Goal: Transaction & Acquisition: Purchase product/service

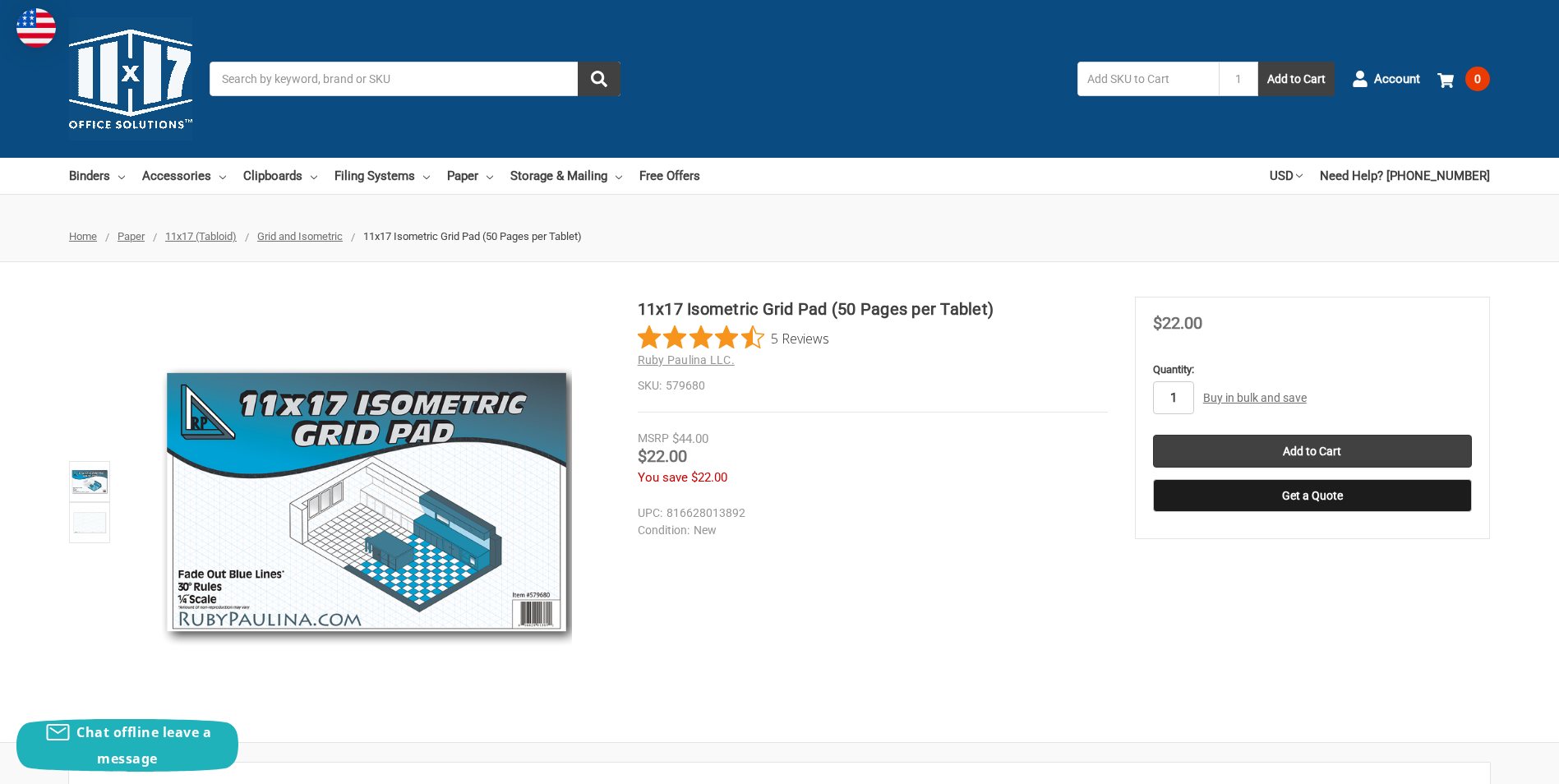
click at [1190, 400] on input "1" at bounding box center [1173, 397] width 41 height 33
type input "2"
click at [1273, 448] on input "Add to Cart" at bounding box center [1312, 450] width 319 height 33
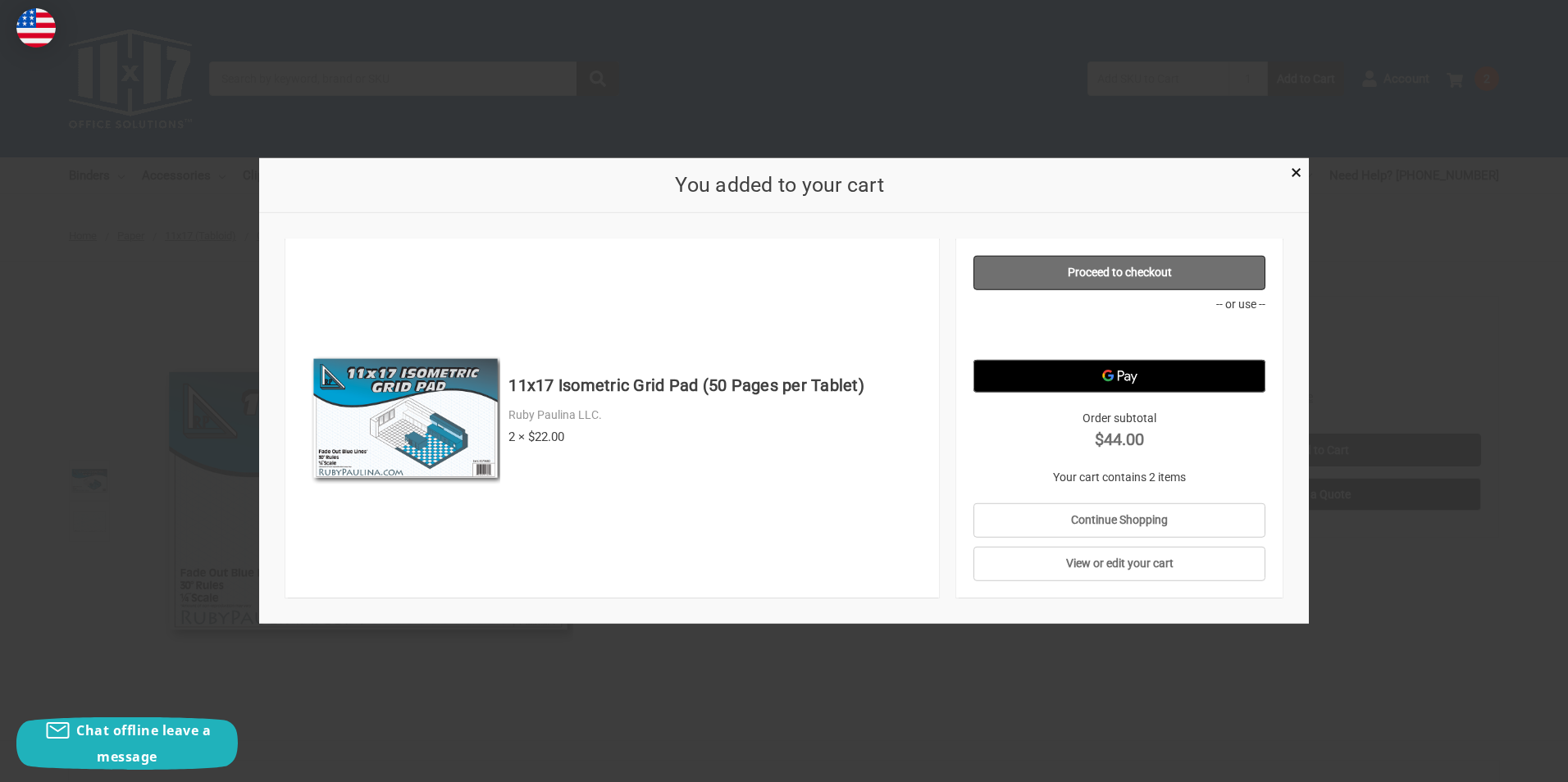
click at [1140, 267] on link "Proceed to checkout" at bounding box center [1119, 272] width 293 height 34
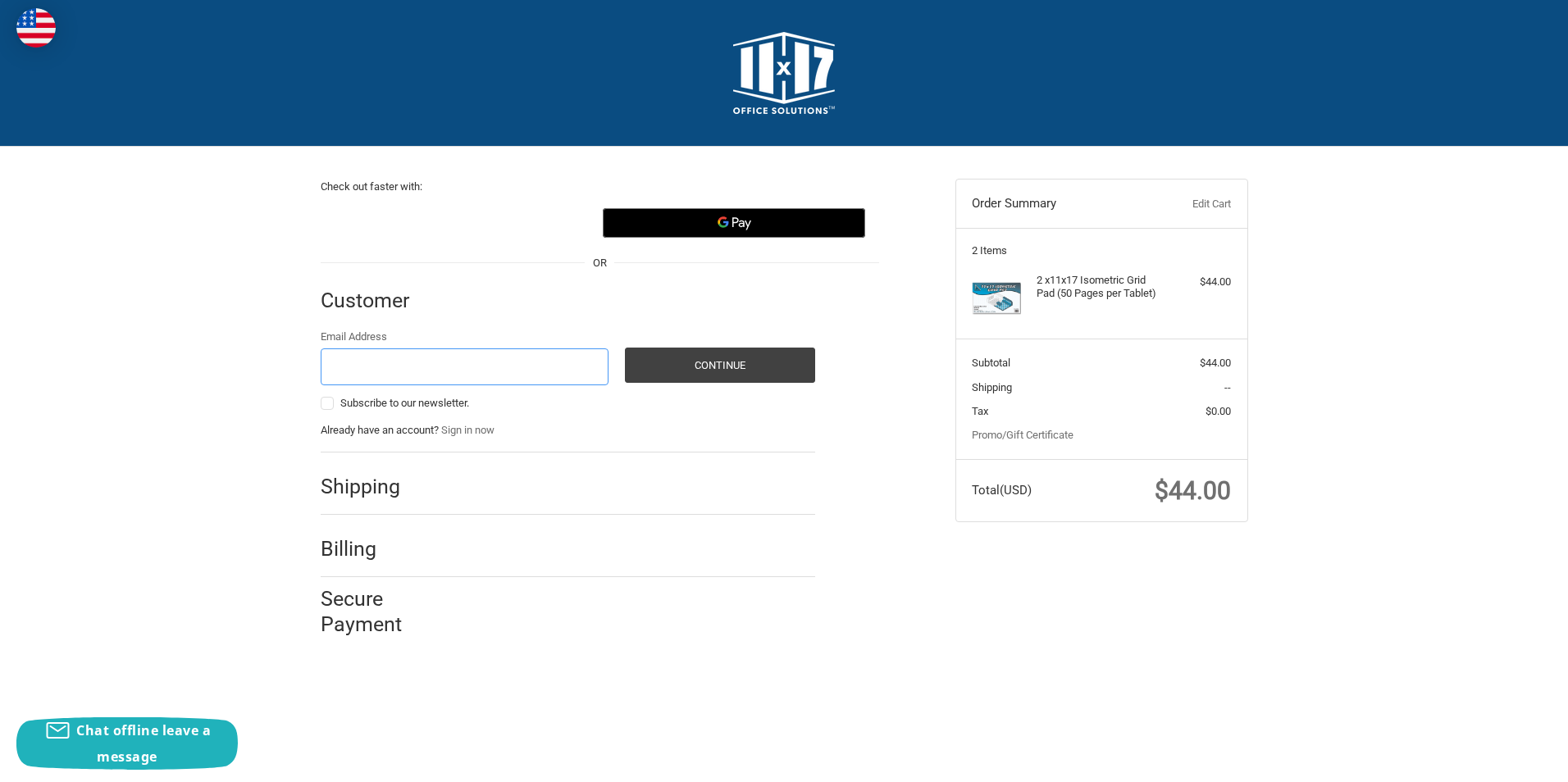
click at [466, 371] on input "Email Address" at bounding box center [464, 367] width 289 height 37
type input "[PERSON_NAME][EMAIL_ADDRESS][PERSON_NAME][DOMAIN_NAME]"
click at [690, 363] on button "Continue" at bounding box center [720, 365] width 191 height 35
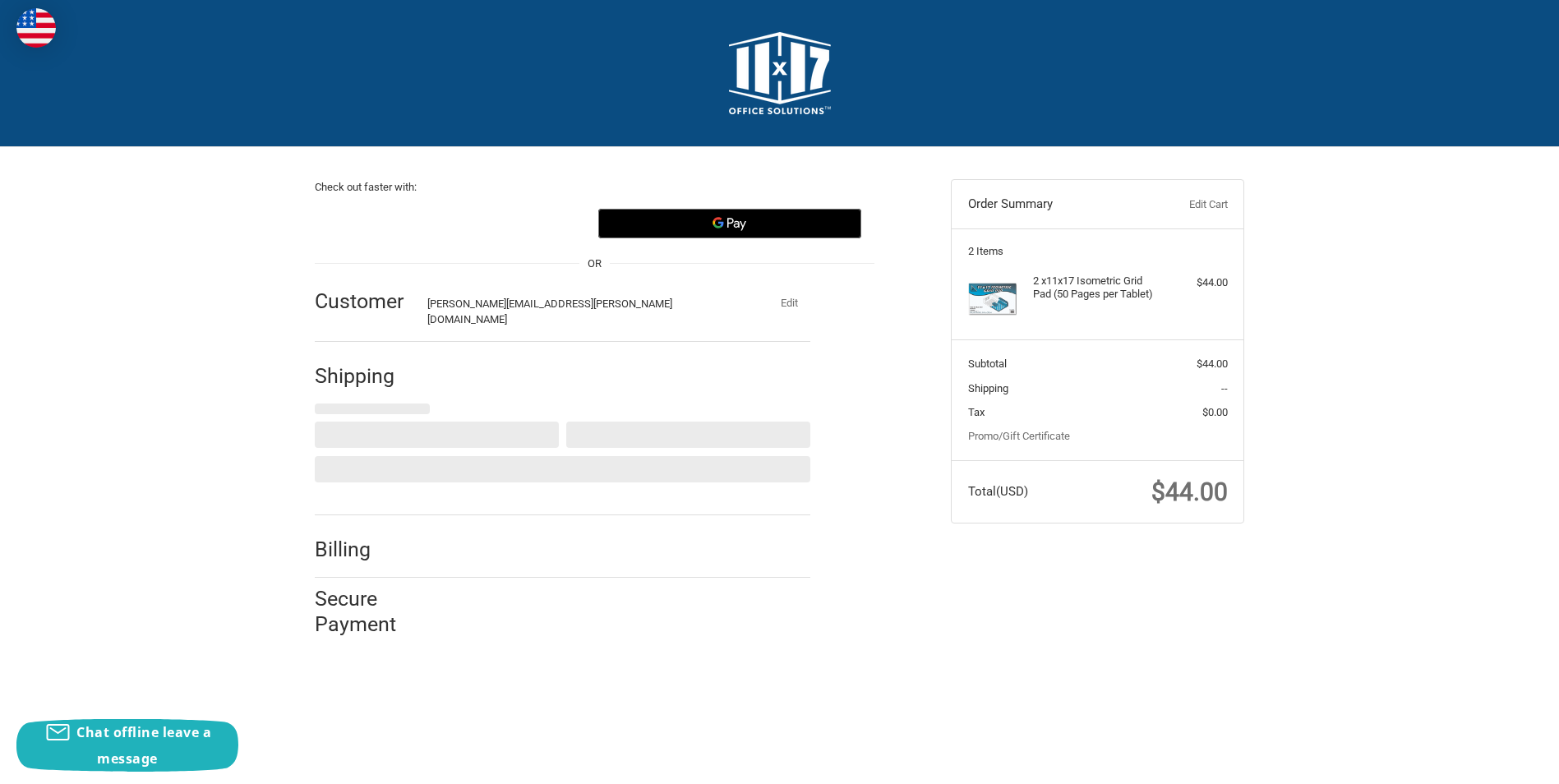
select select "US"
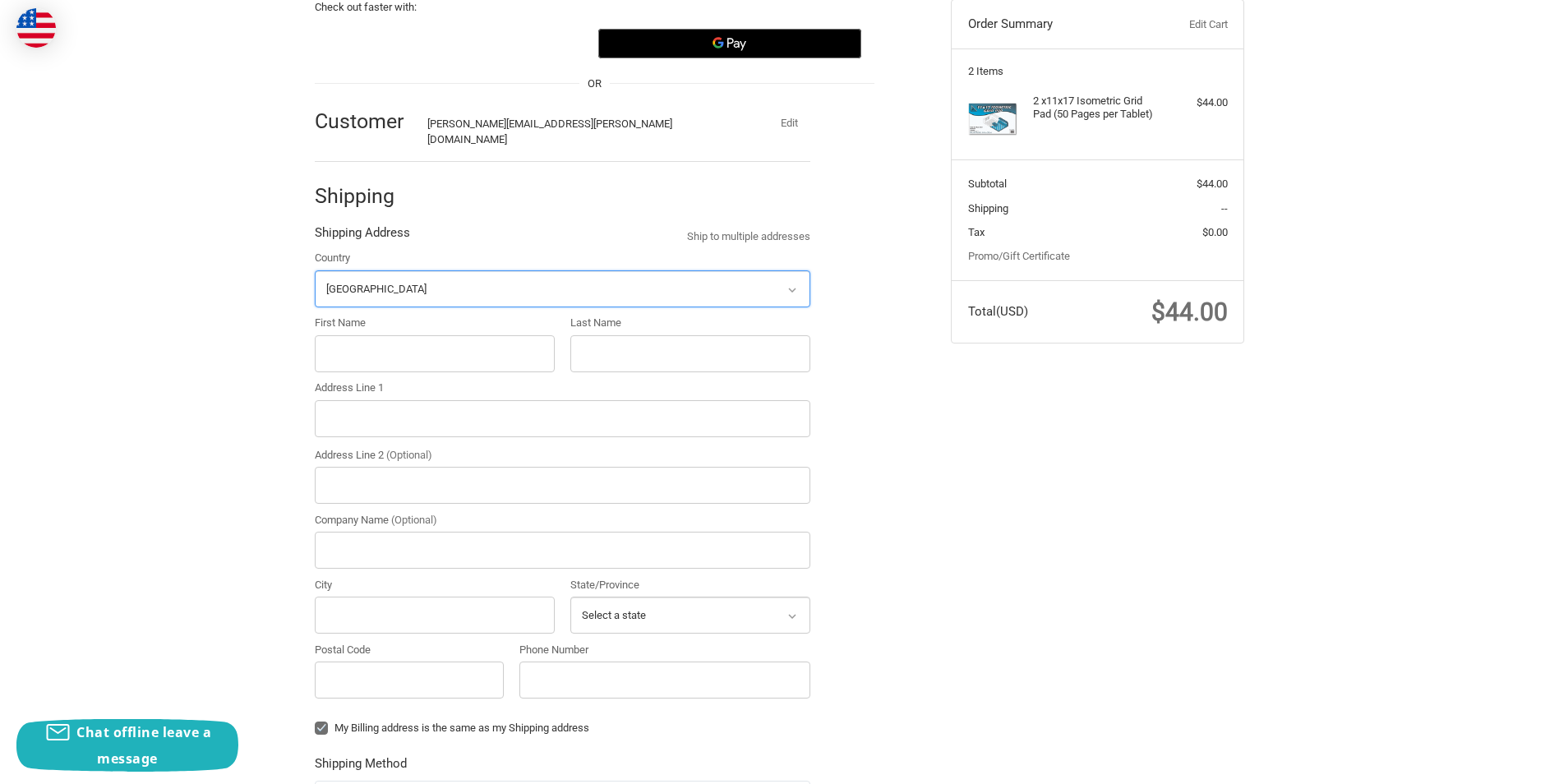
scroll to position [173, 0]
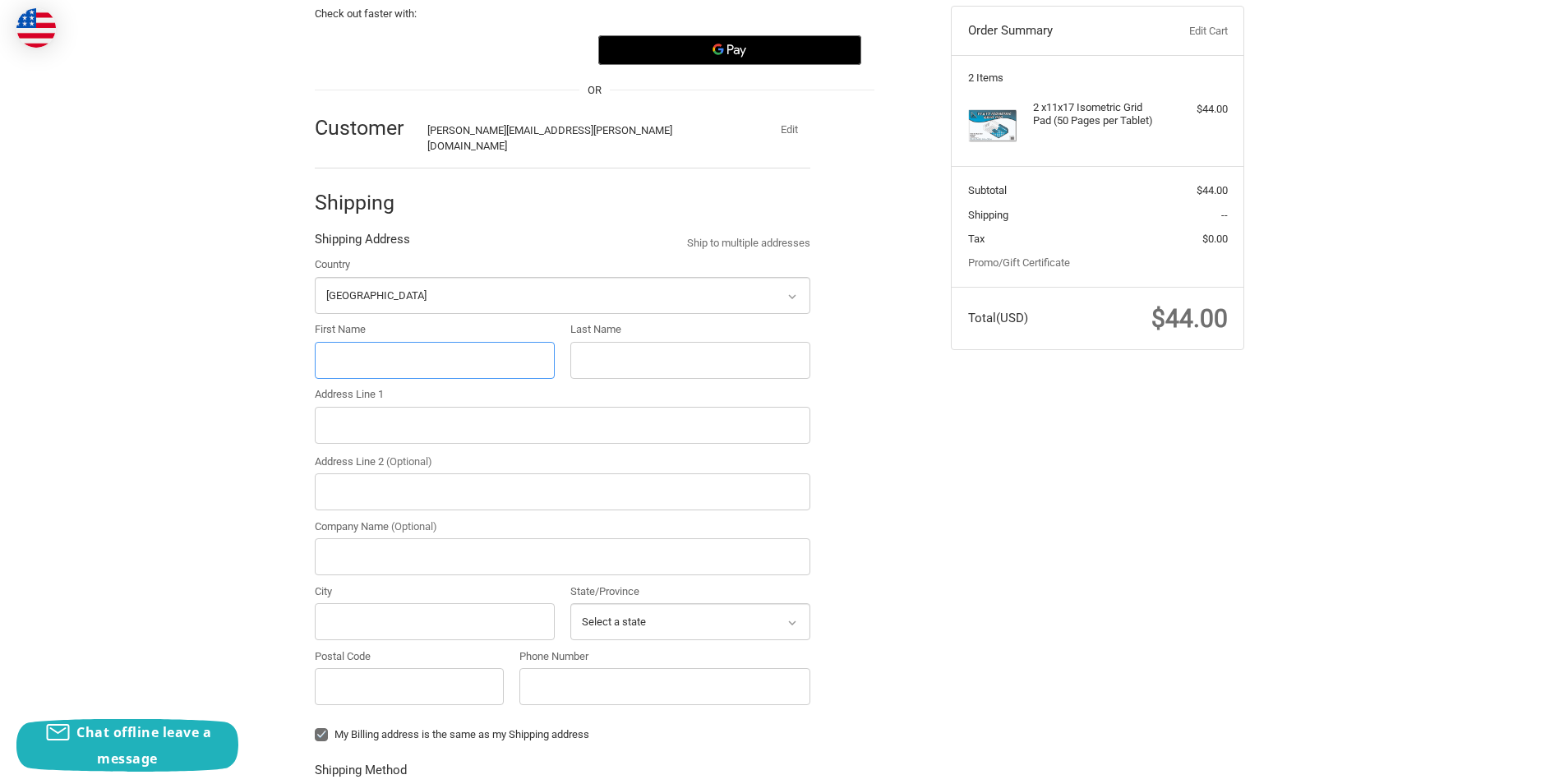
click at [436, 354] on input "First Name" at bounding box center [435, 360] width 240 height 37
type input "[PERSON_NAME]"
type input "#[STREET_ADDRESS]"
type input "Phibro Animal Health Corporation"
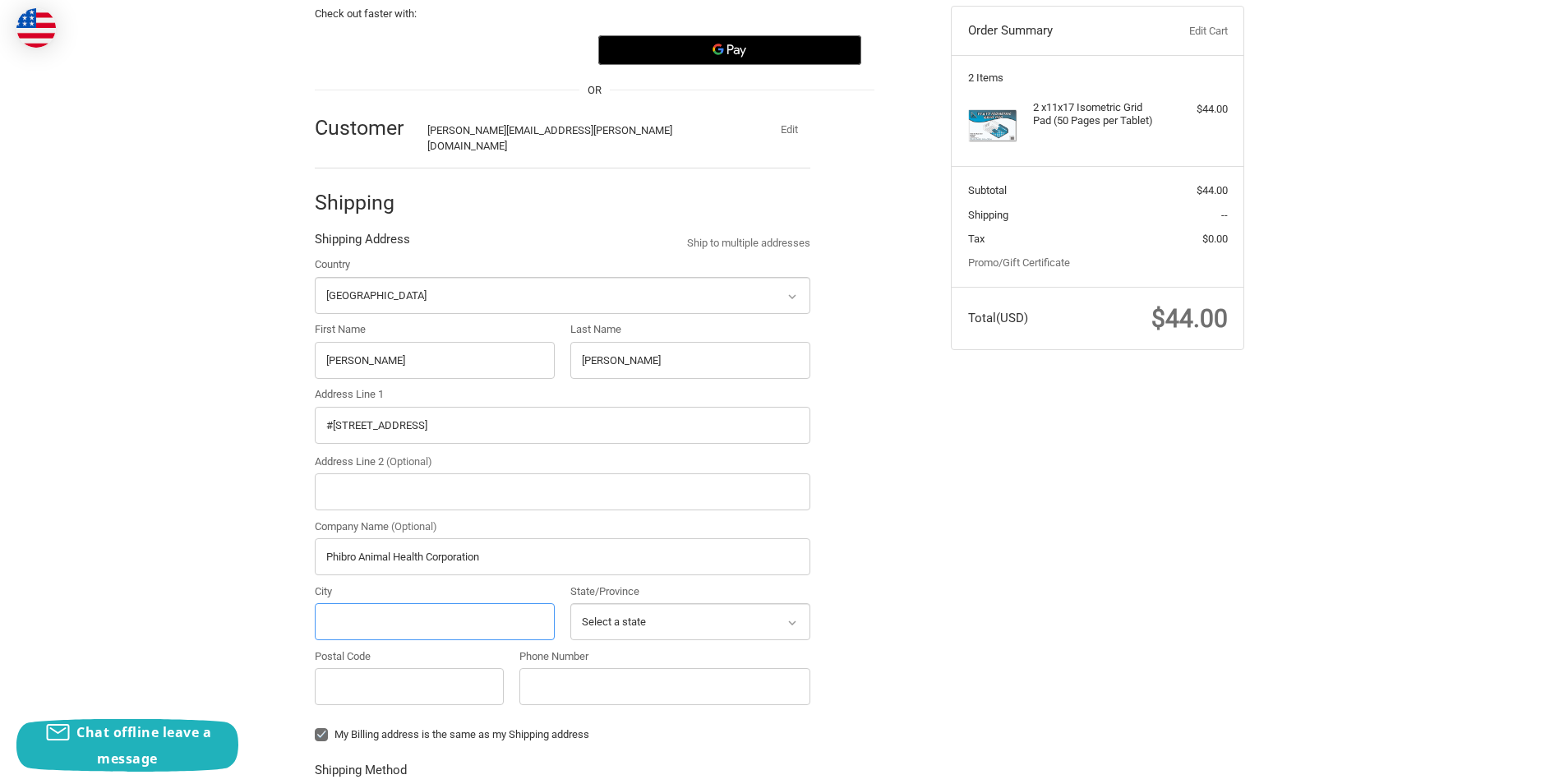
type input "[GEOGRAPHIC_DATA]"
select select "WV"
type input "26134"
type input "13046654104"
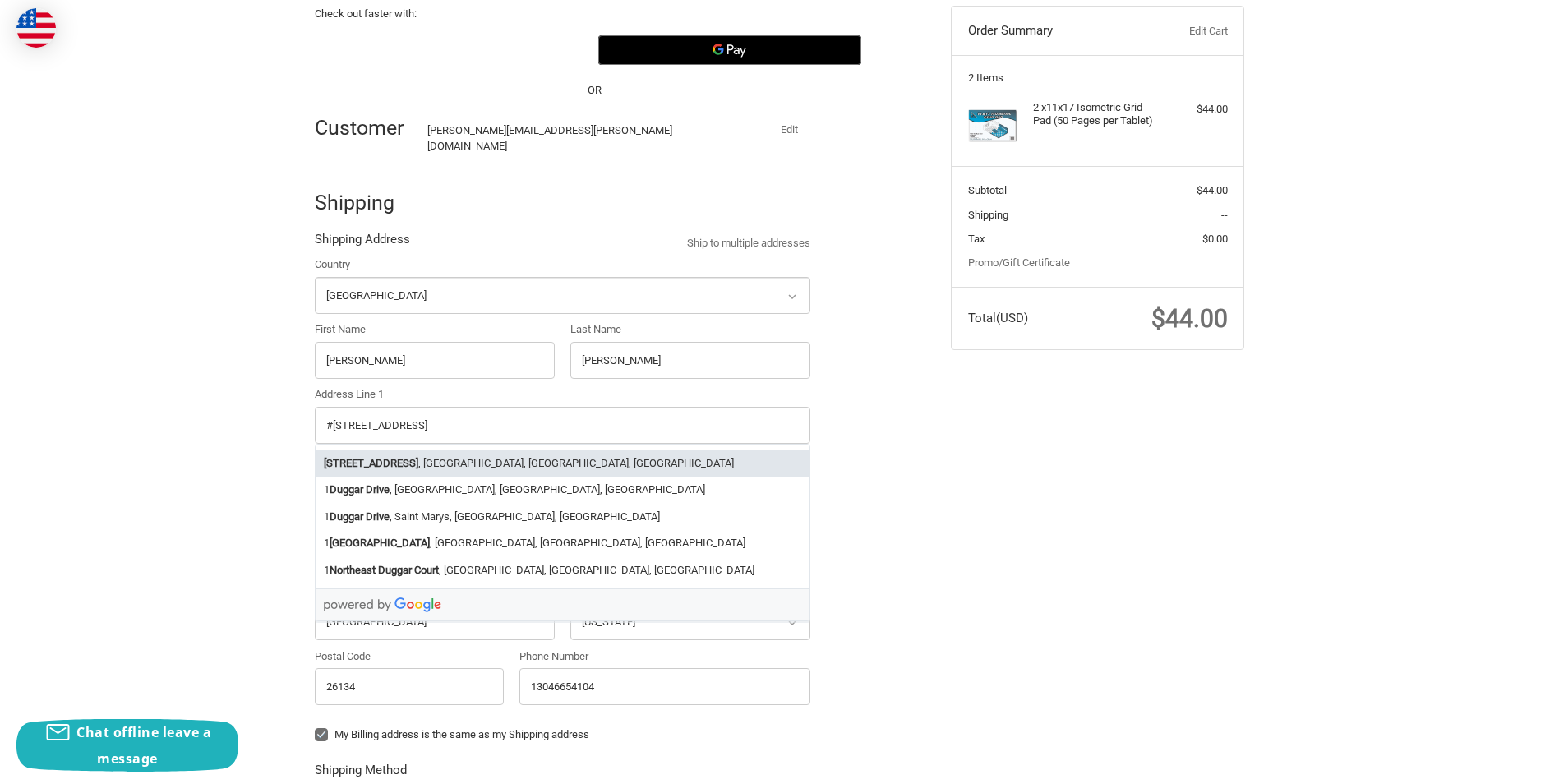
click at [259, 365] on div "Check out faster with: OR Customer [PERSON_NAME][EMAIL_ADDRESS][PERSON_NAME][DO…" at bounding box center [779, 561] width 1559 height 1177
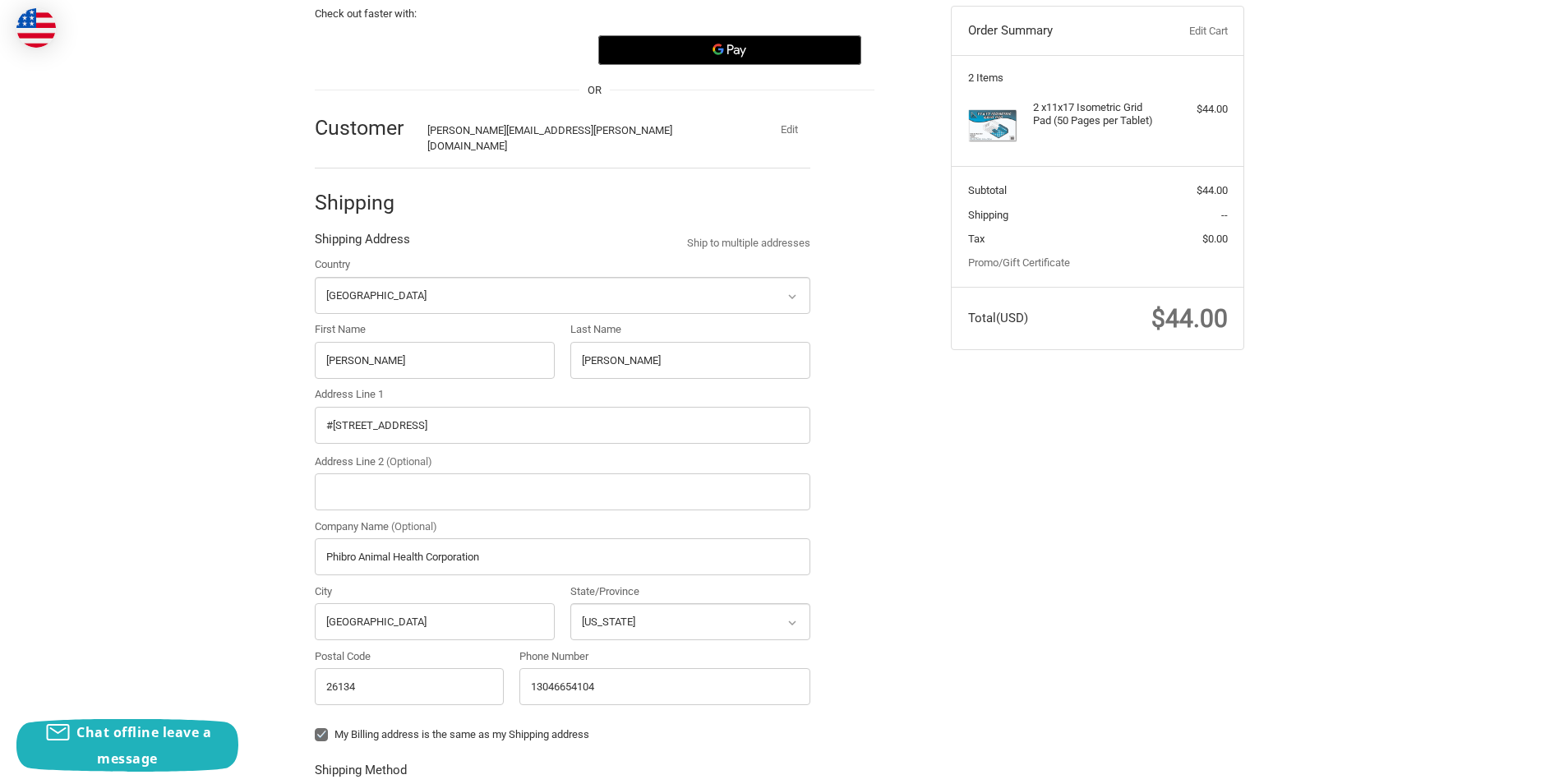
radio input "true"
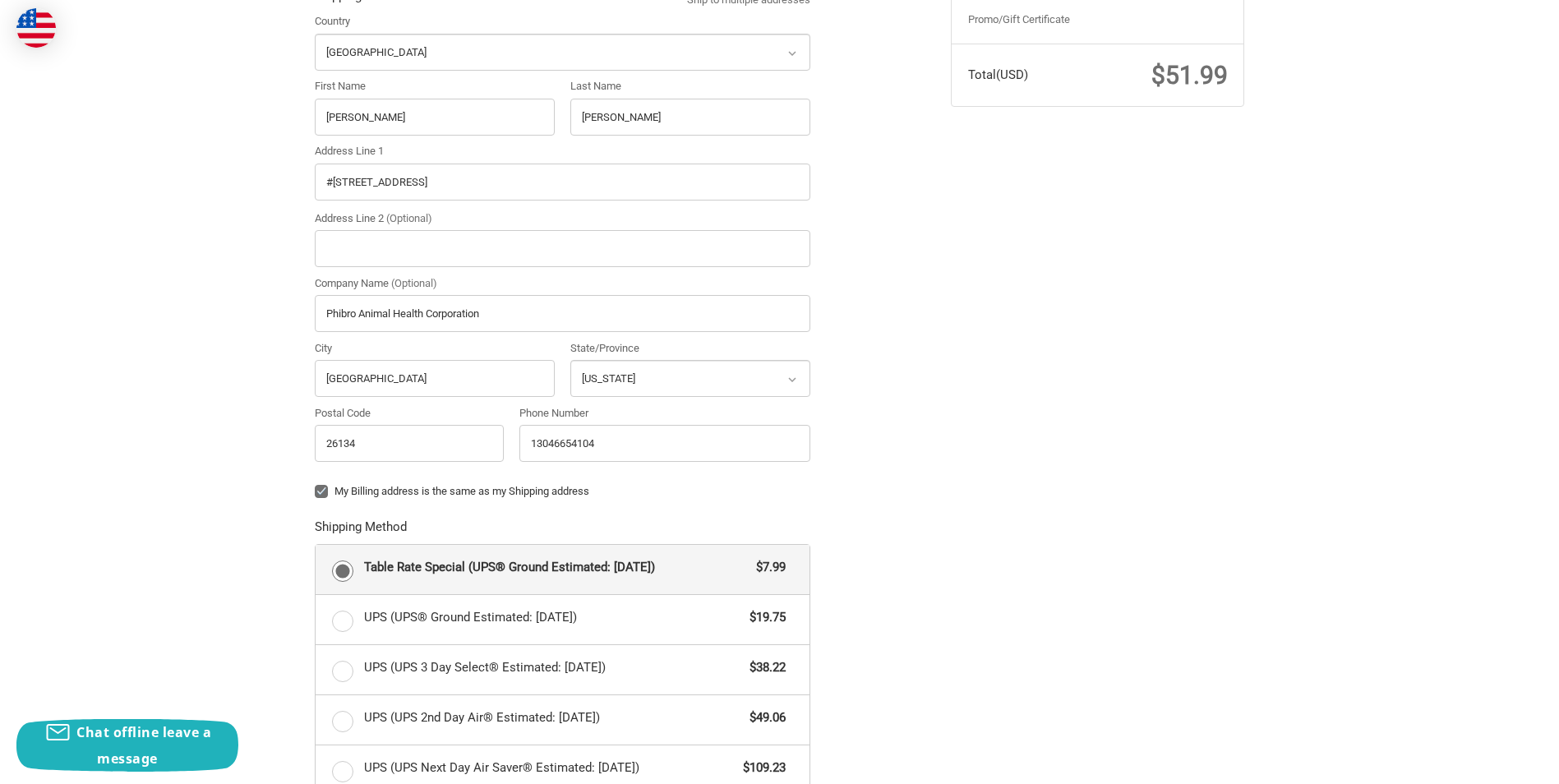
scroll to position [420, 0]
drag, startPoint x: 325, startPoint y: 473, endPoint x: 361, endPoint y: 472, distance: 36.0
click at [324, 481] on label "My Billing address is the same as my Shipping address" at bounding box center [562, 488] width 495 height 13
click at [315, 480] on input "My Billing address is the same as my Shipping address" at bounding box center [314, 480] width 1 height 1
checkbox input "false"
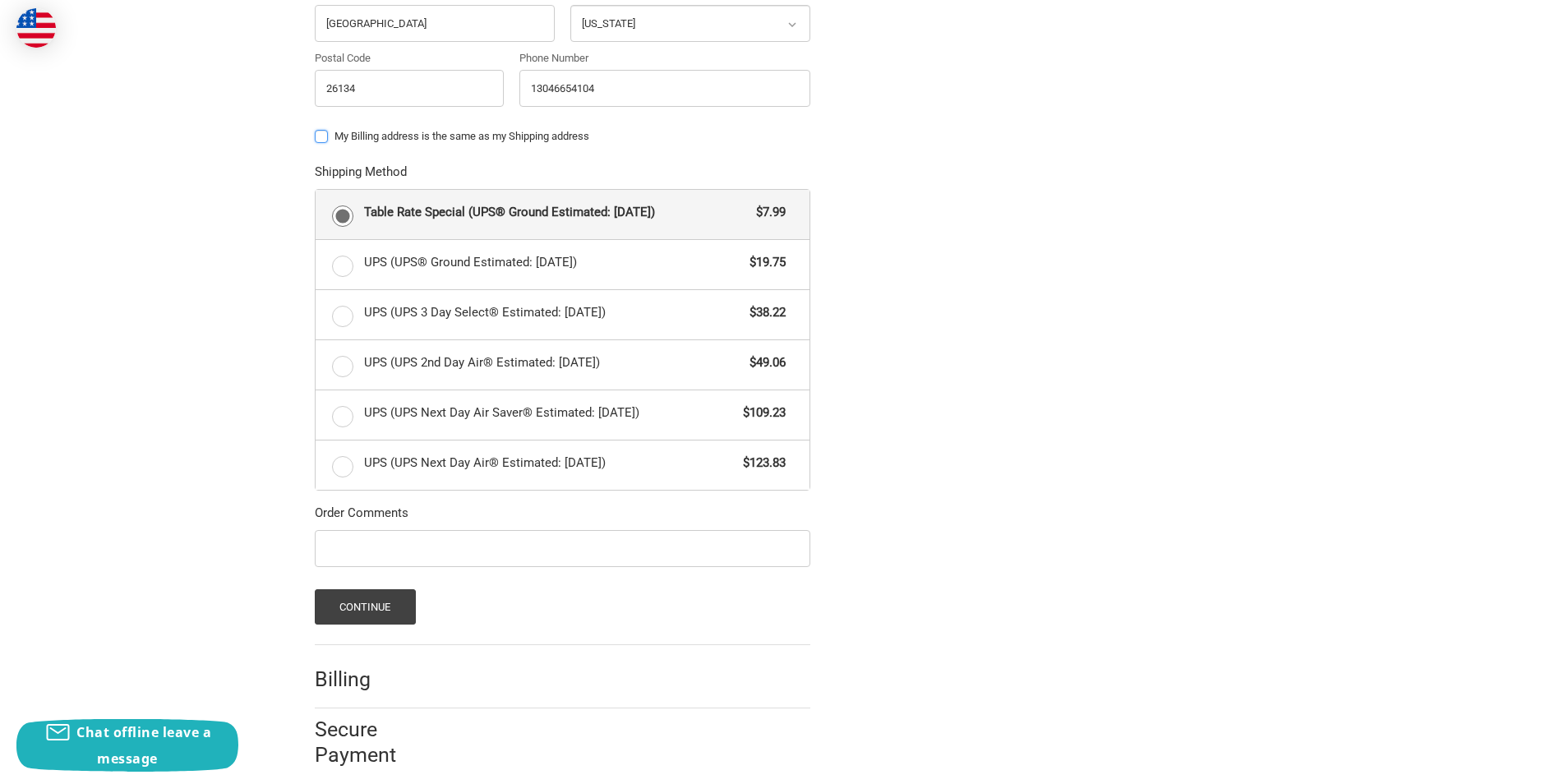
scroll to position [778, 0]
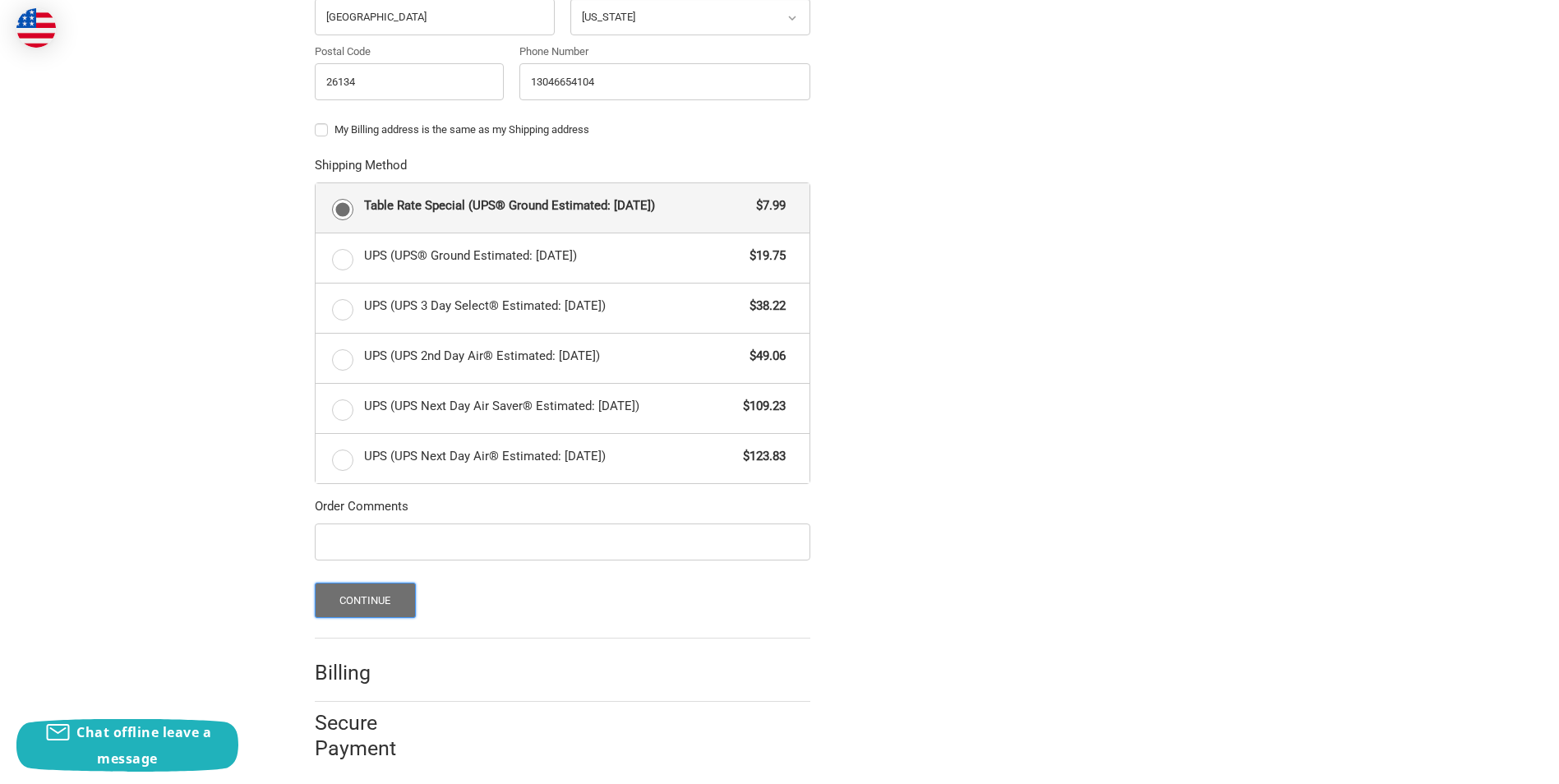
click at [379, 583] on button "Continue" at bounding box center [365, 600] width 101 height 35
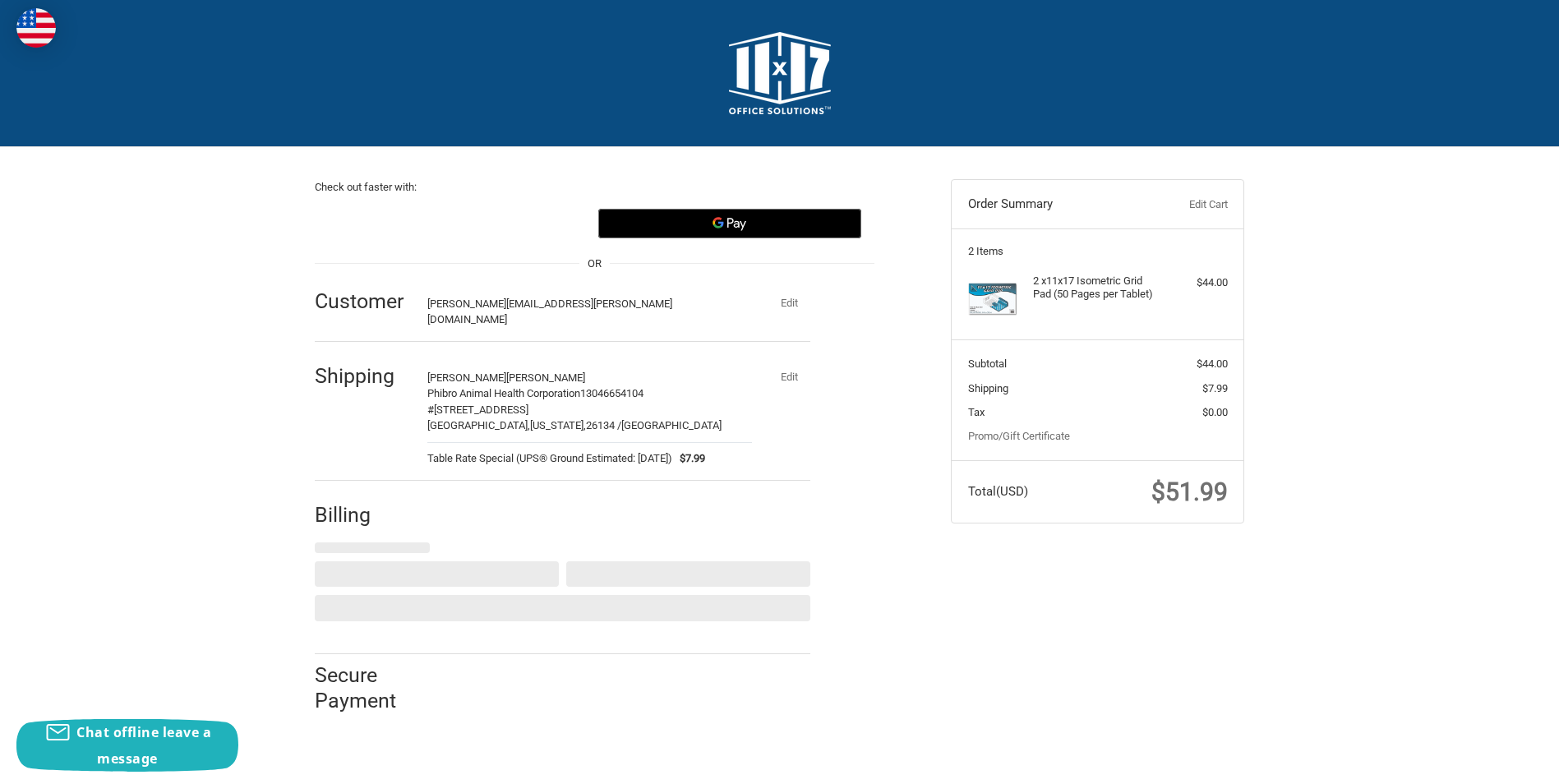
select select "US"
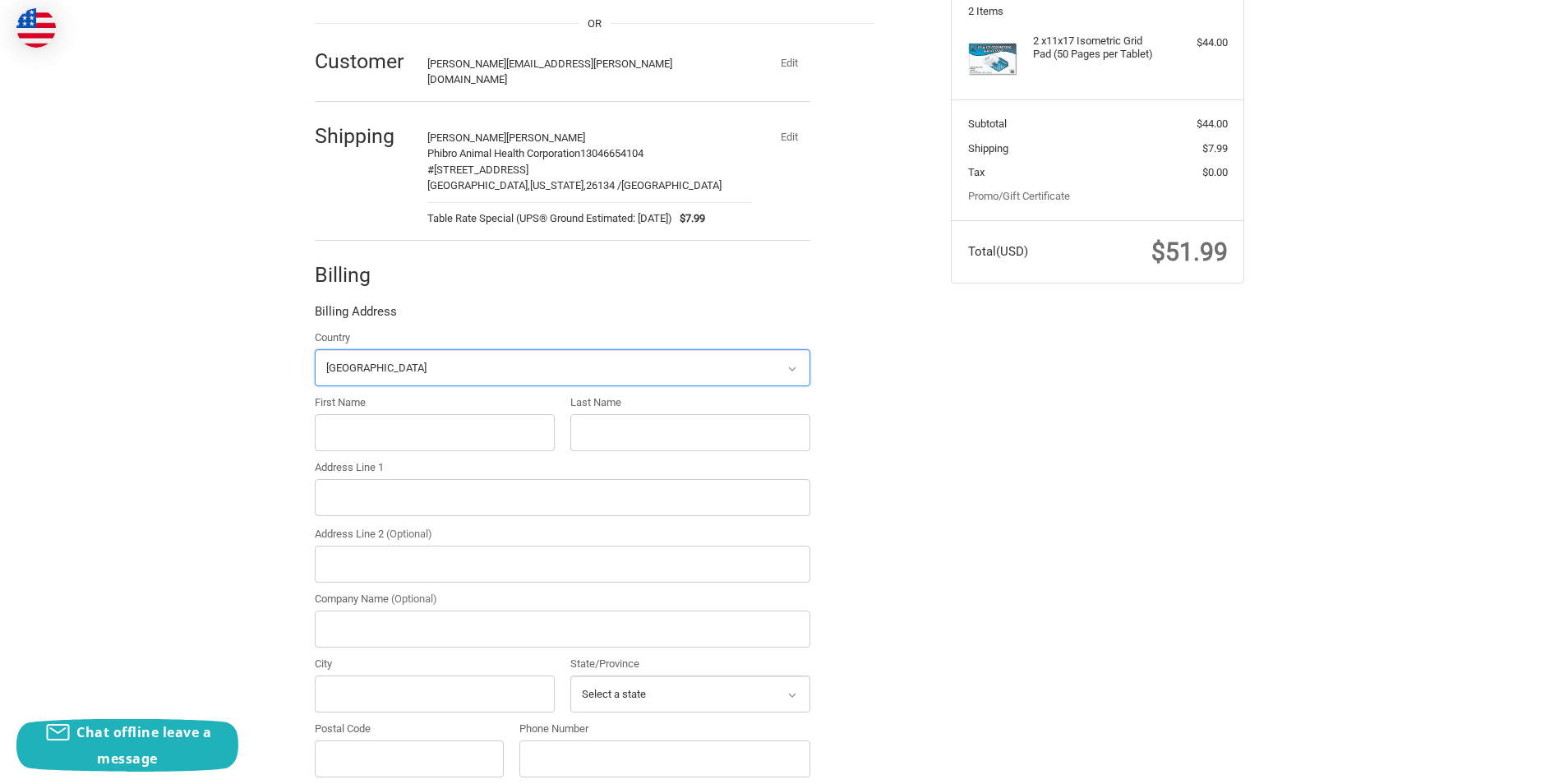
scroll to position [312, 0]
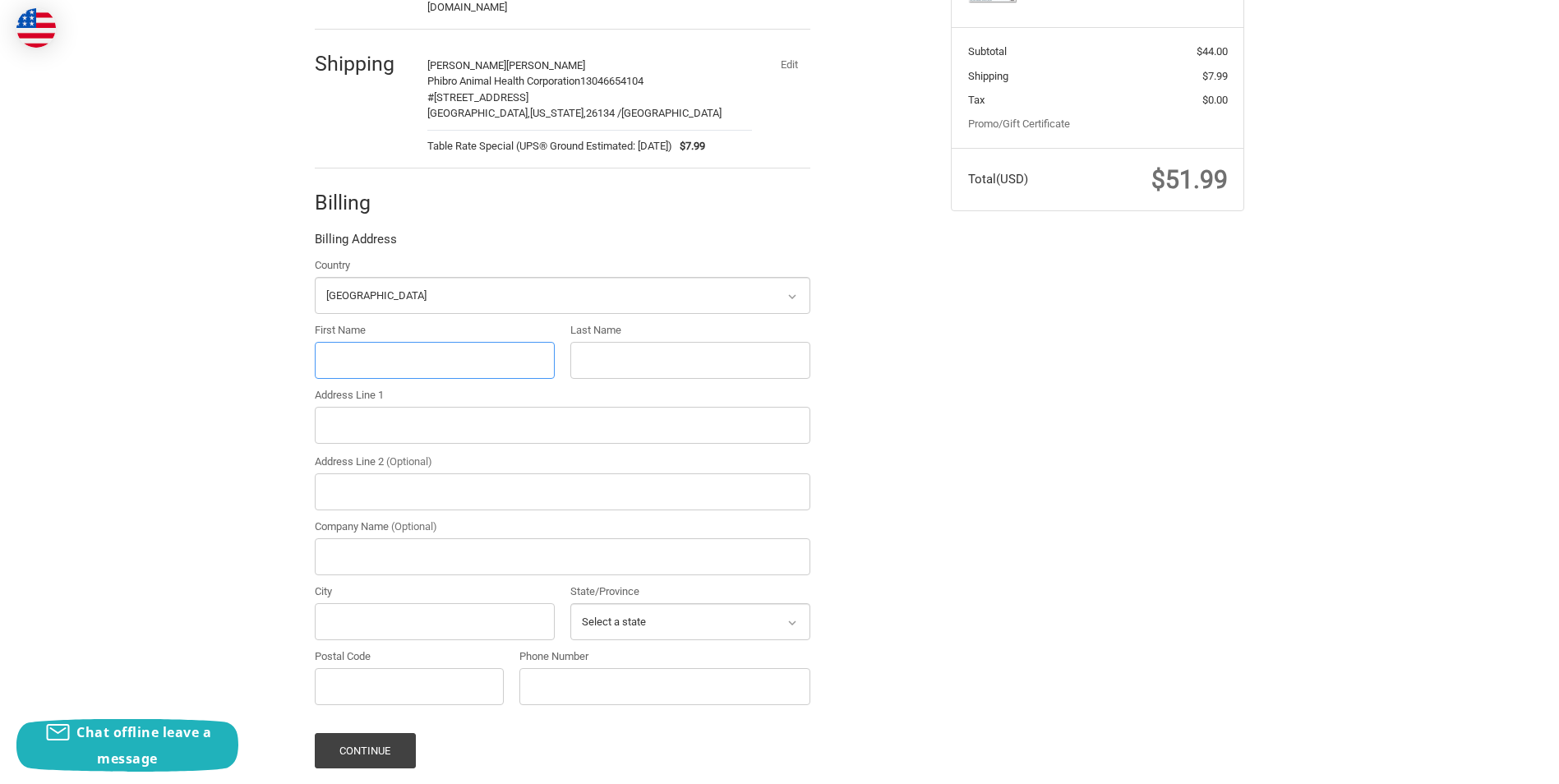
click at [410, 346] on input "First Name" at bounding box center [435, 360] width 240 height 37
type input "[PERSON_NAME]"
type input "[STREET_ADDRESS][PERSON_NAME]"
type input "Phibro Animal Health Corporation"
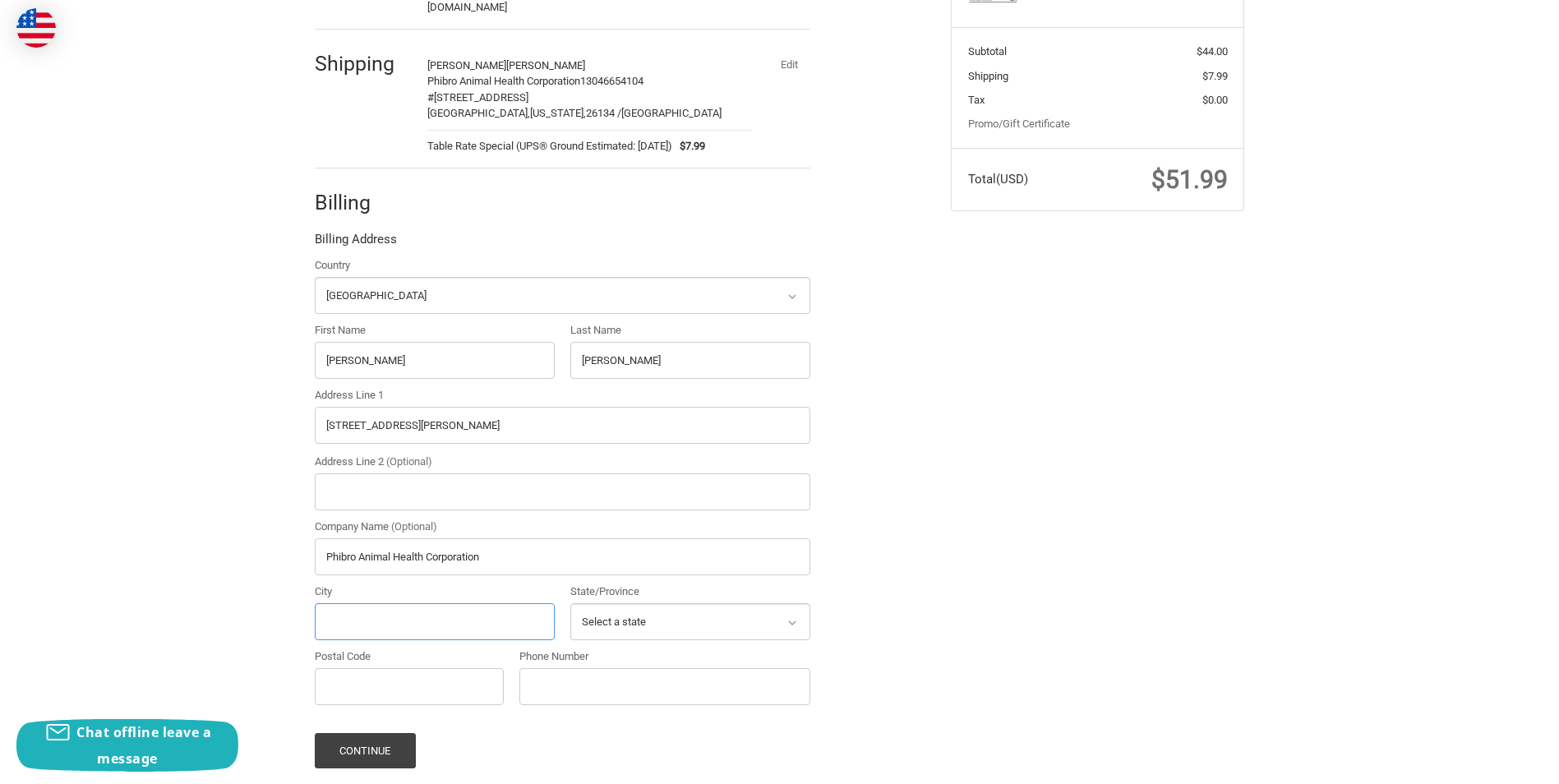
type input "Teaneck"
select select "NJ"
type input "07666-6704"
type input "13046654104"
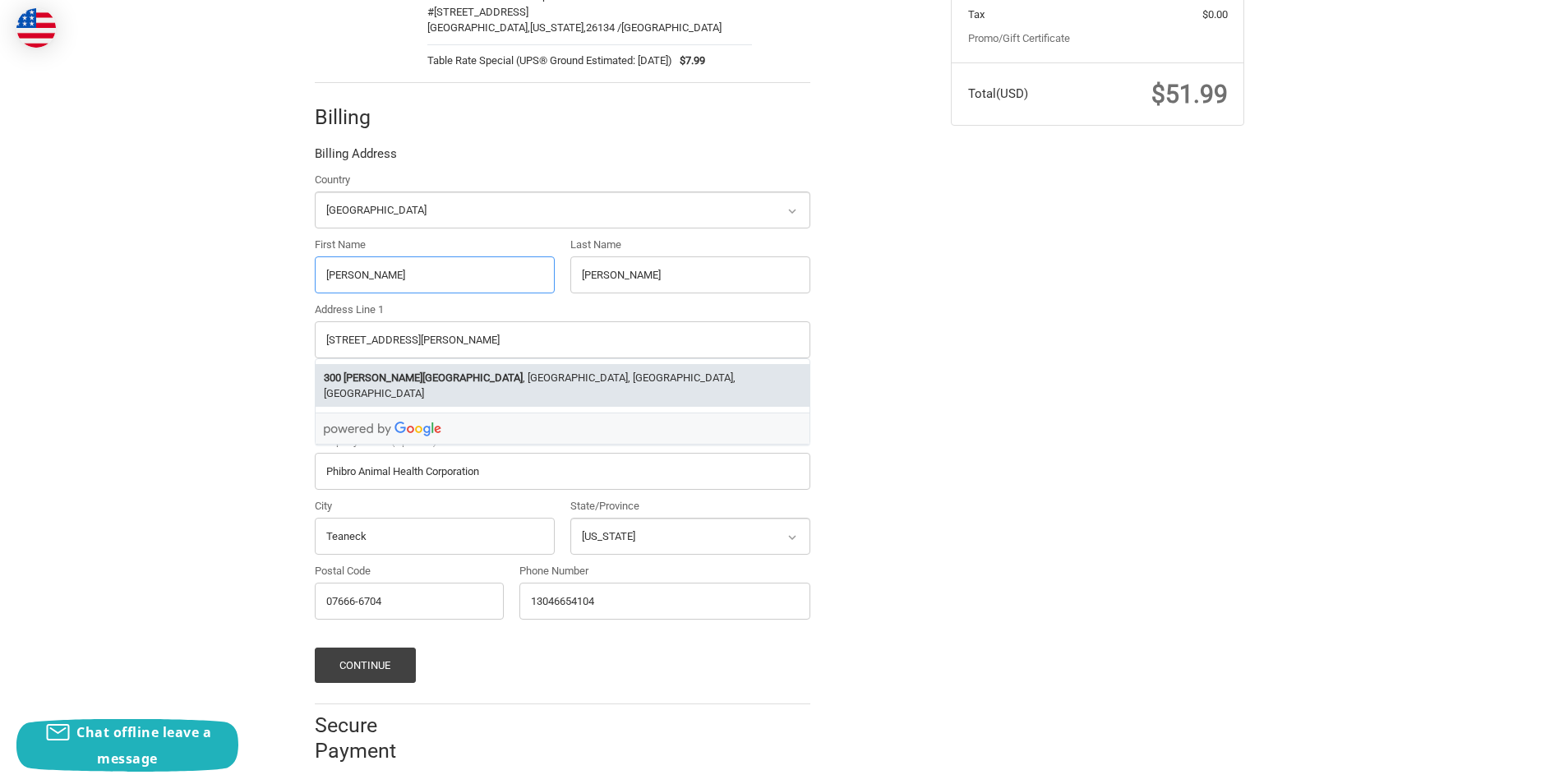
scroll to position [400, 0]
click at [360, 645] on button "Continue" at bounding box center [365, 662] width 101 height 35
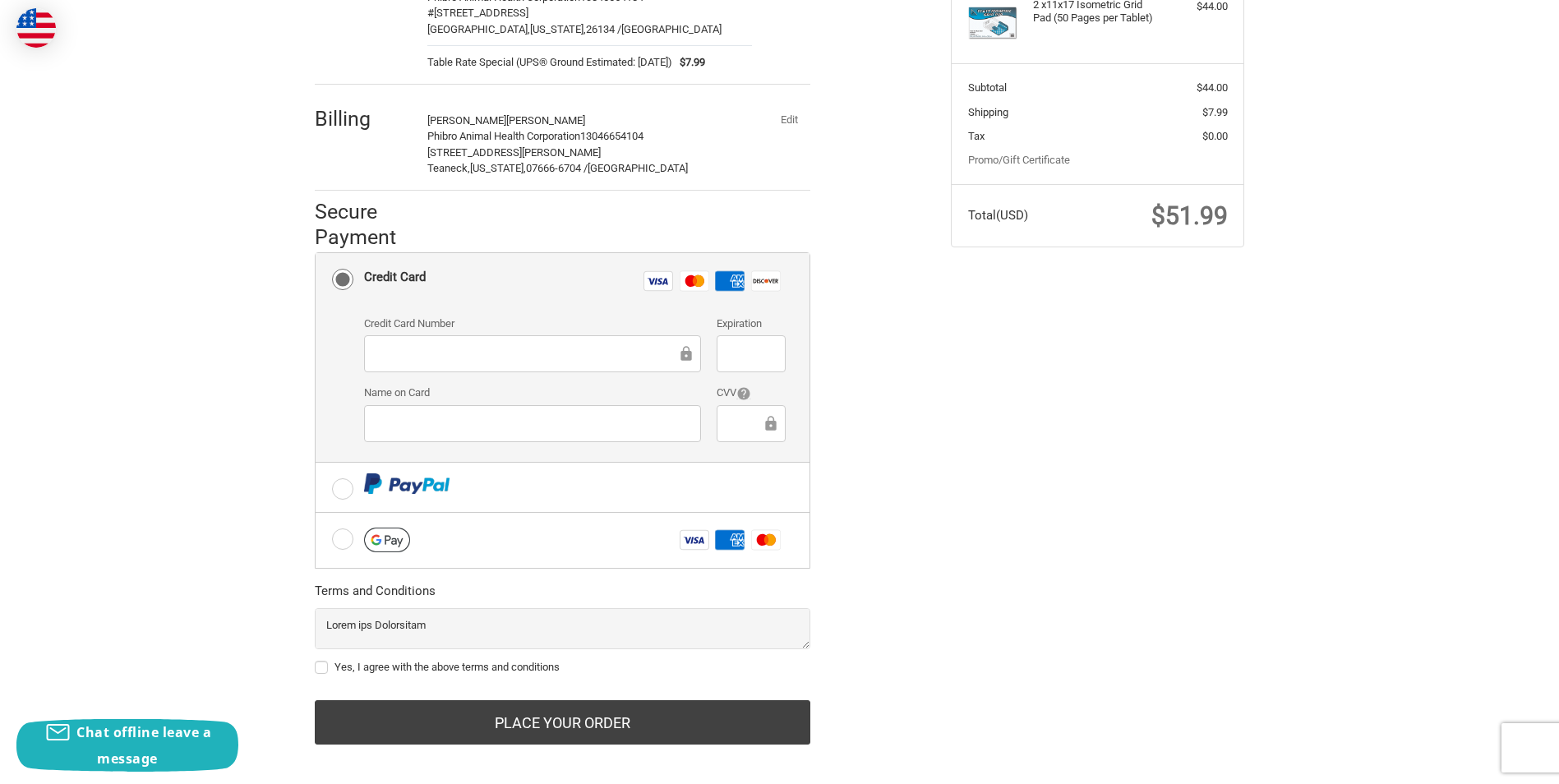
scroll to position [279, 0]
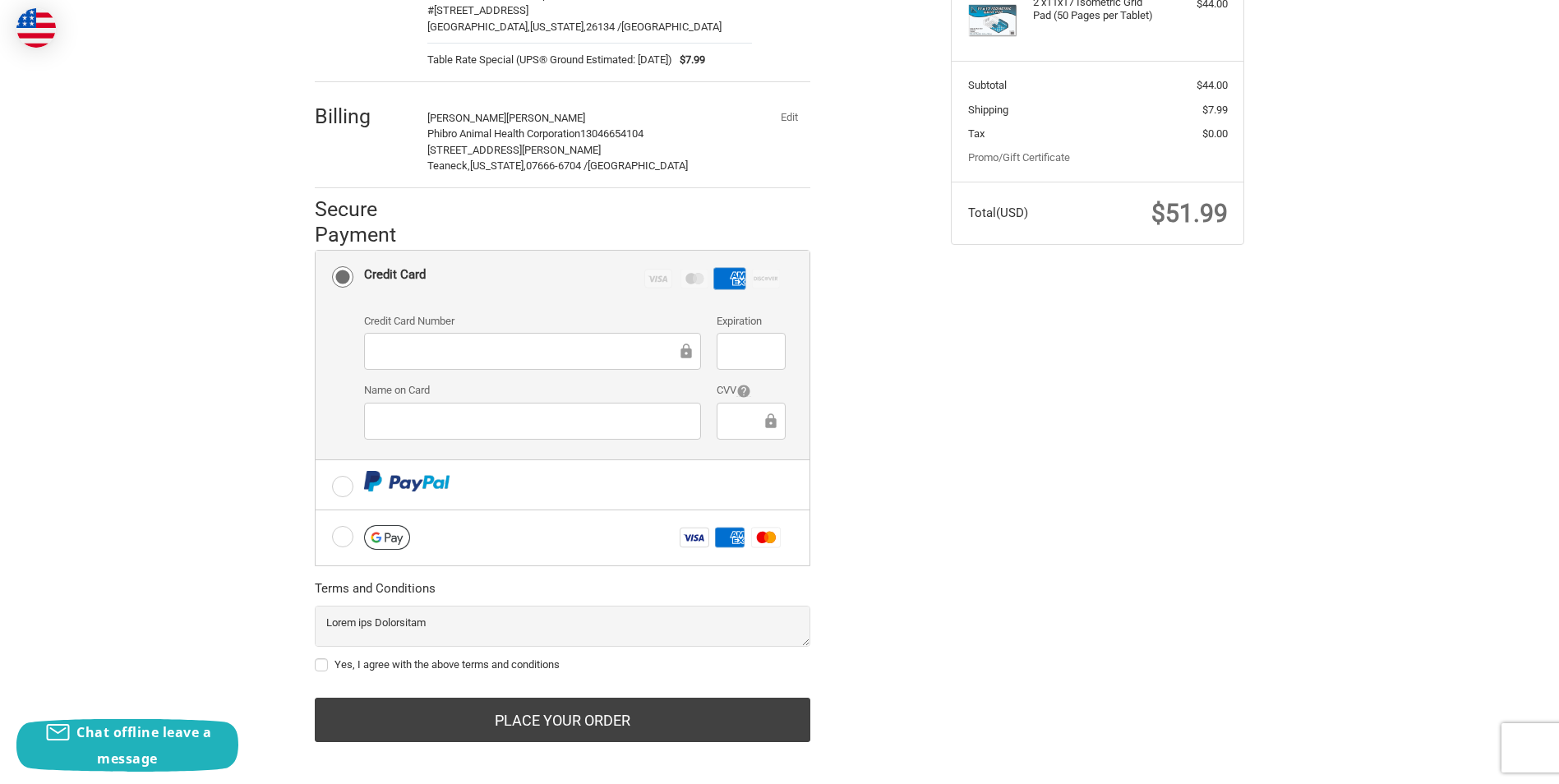
click at [744, 351] on div at bounding box center [751, 351] width 68 height 37
click at [471, 426] on div at bounding box center [532, 421] width 337 height 37
click at [471, 419] on div at bounding box center [532, 421] width 337 height 37
click at [324, 658] on label "Yes, I agree with the above terms and conditions" at bounding box center [562, 665] width 495 height 13
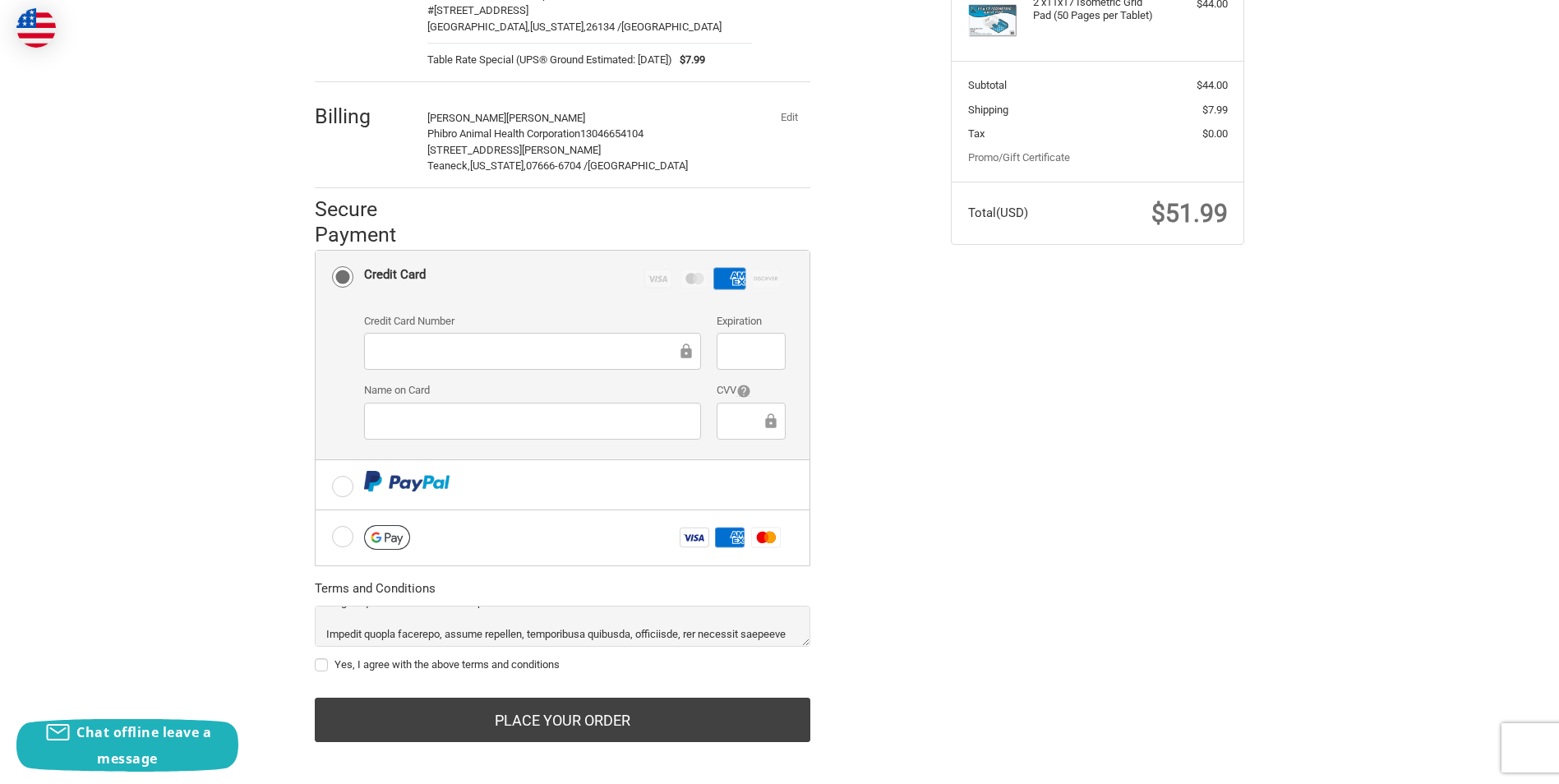
click at [315, 656] on input "Yes, I agree with the above terms and conditions" at bounding box center [314, 656] width 1 height 1
checkbox input "true"
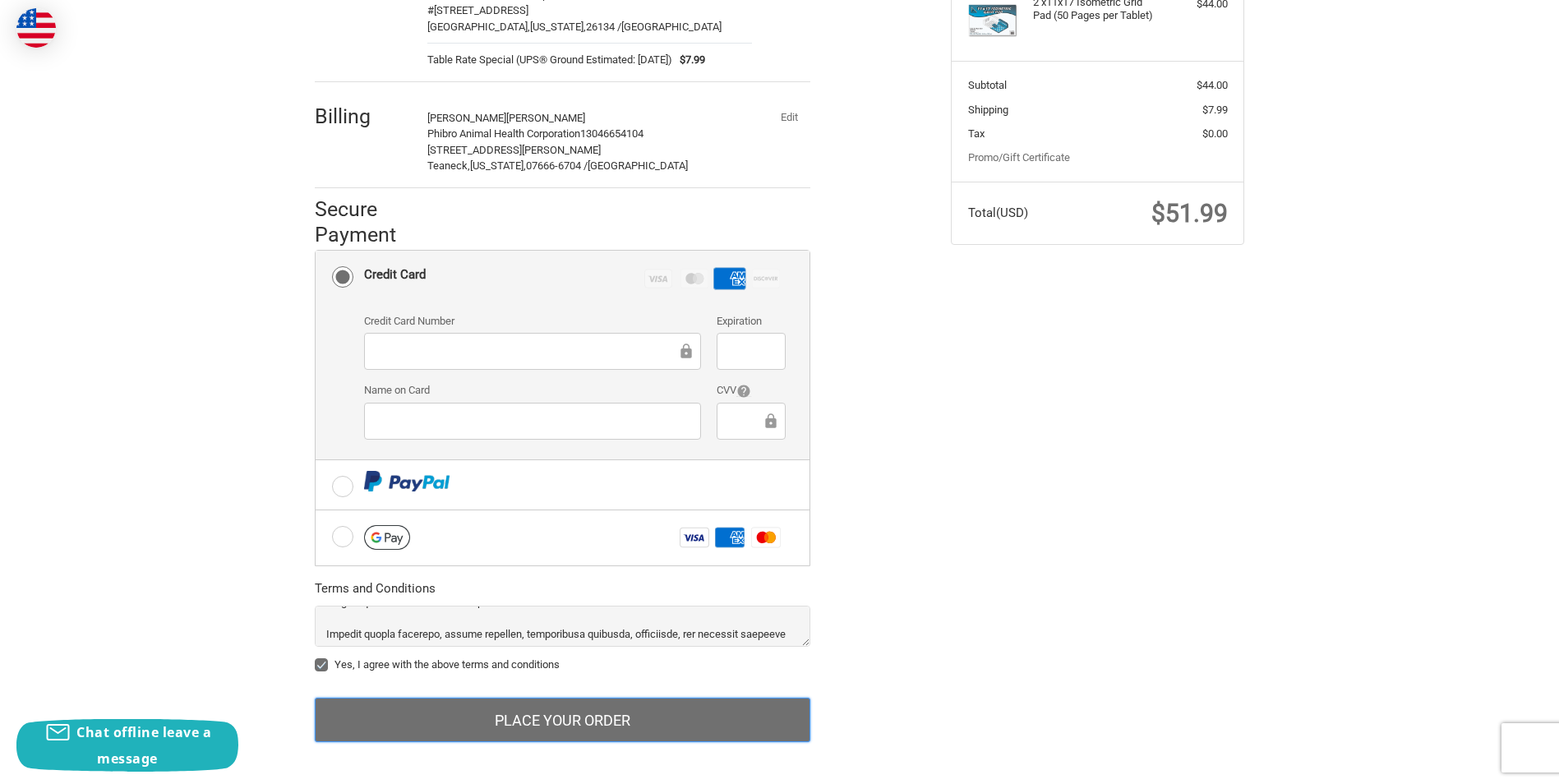
click at [526, 706] on button "Place Your Order" at bounding box center [562, 719] width 495 height 44
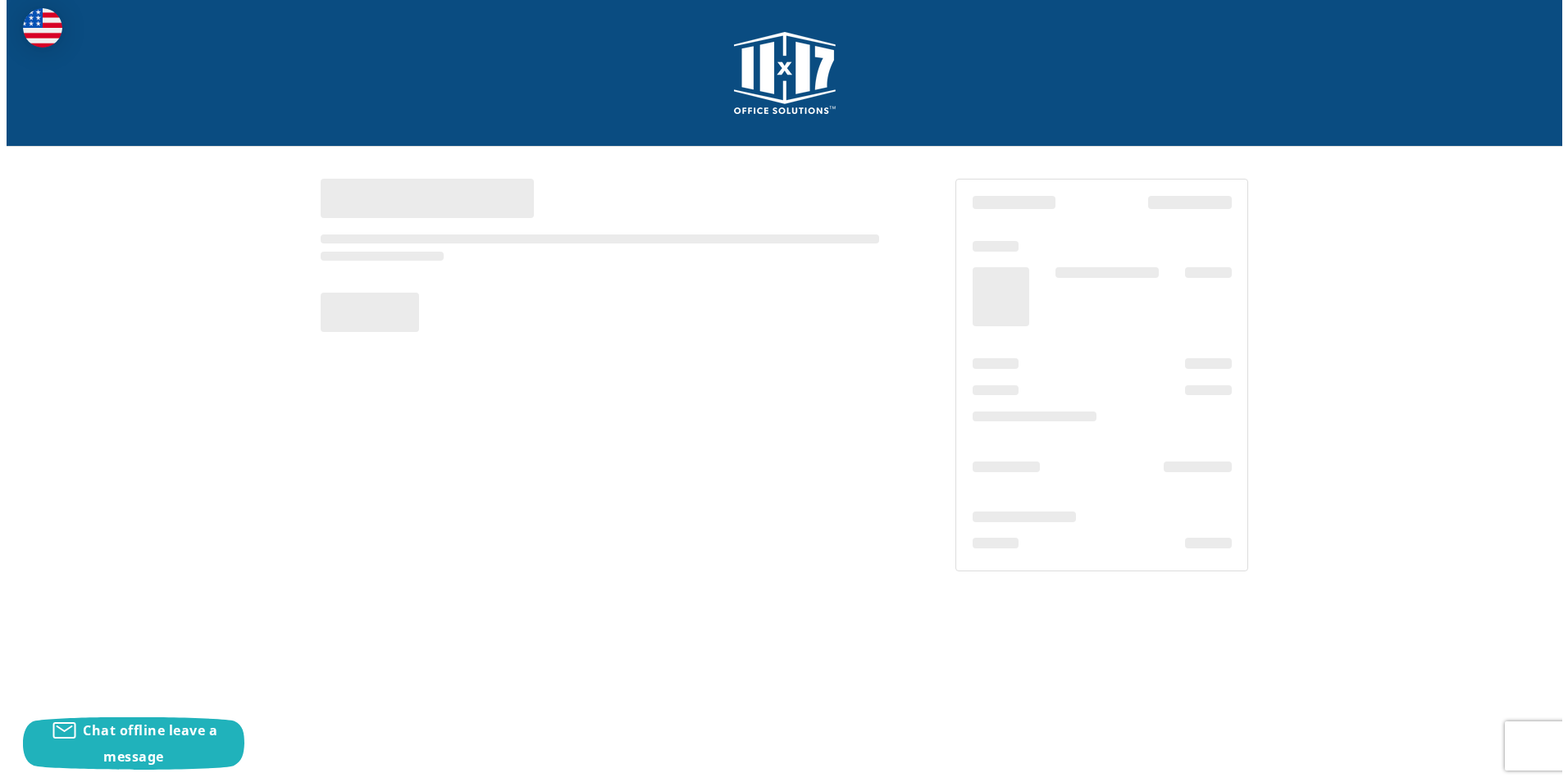
scroll to position [0, 0]
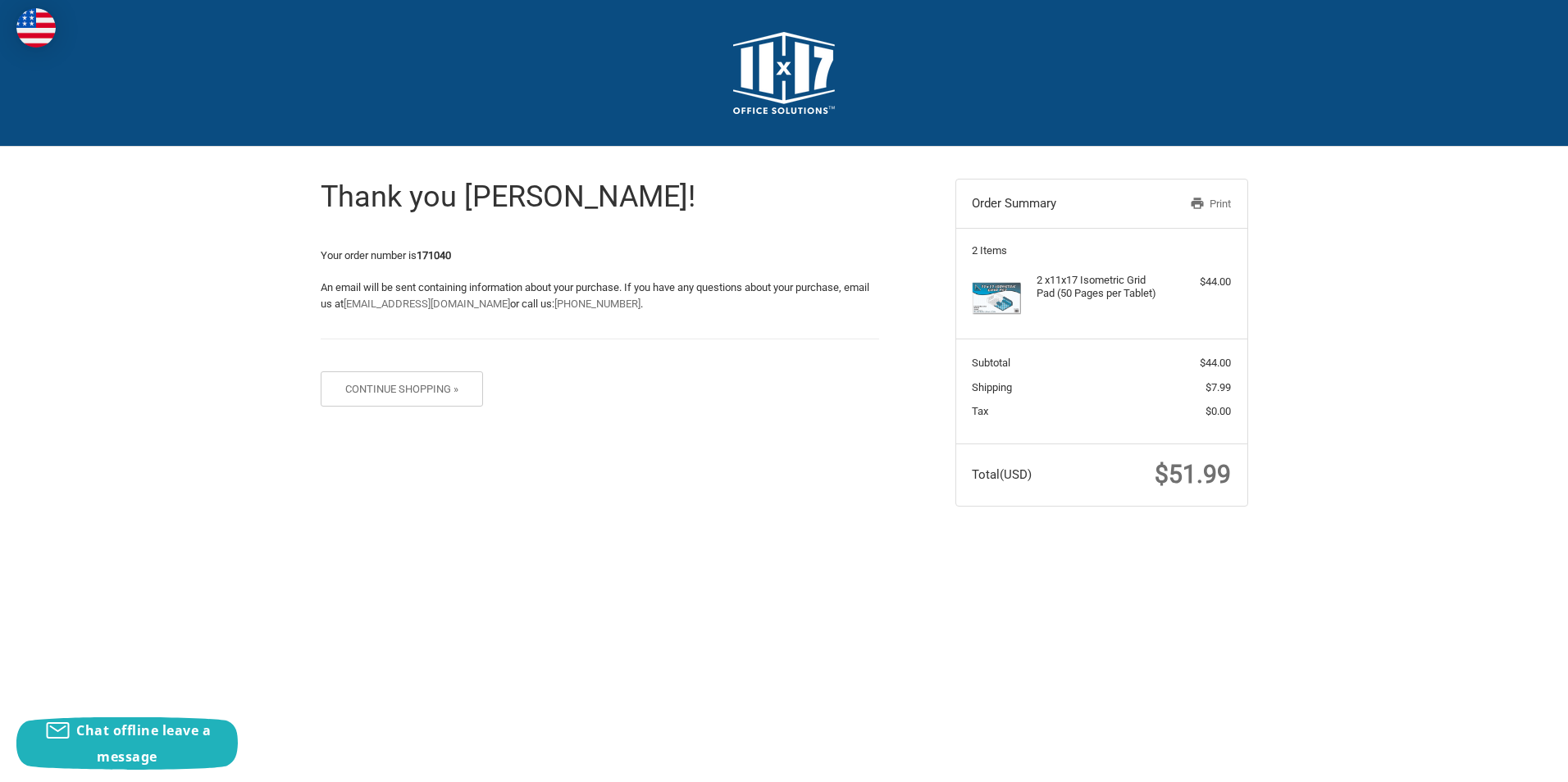
click at [1208, 203] on link "Print" at bounding box center [1188, 204] width 84 height 17
